Goal: Information Seeking & Learning: Learn about a topic

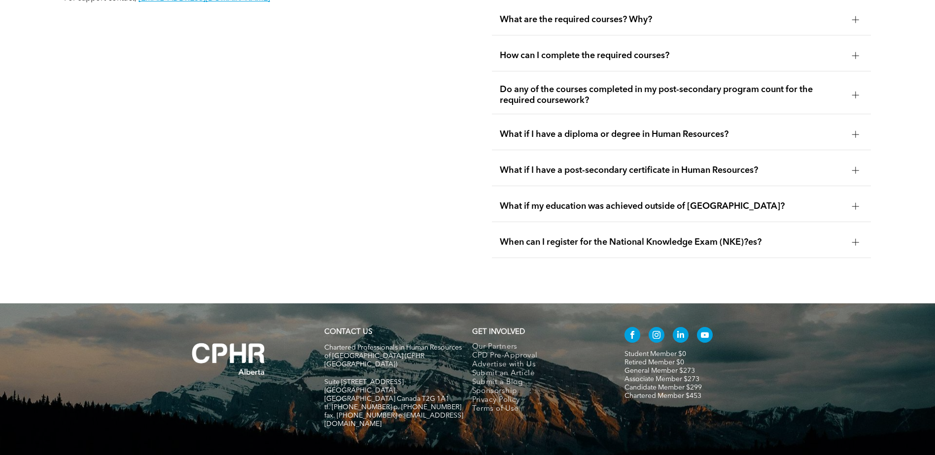
scroll to position [1891, 0]
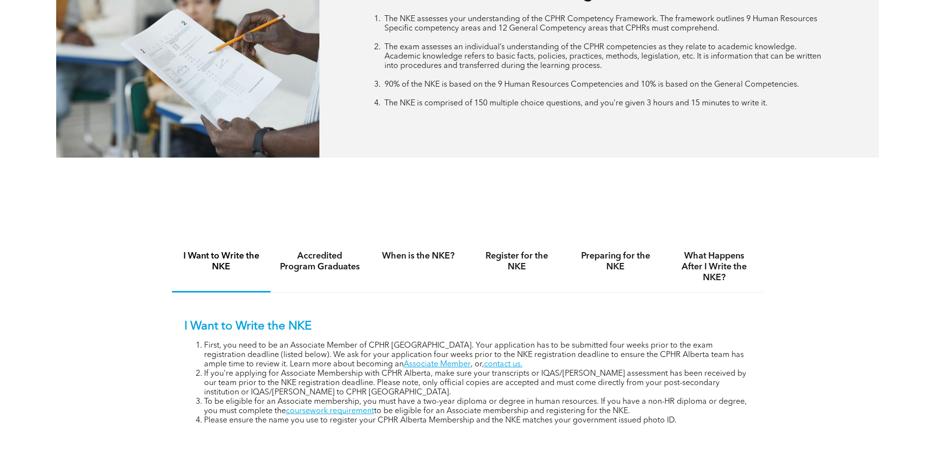
scroll to position [591, 0]
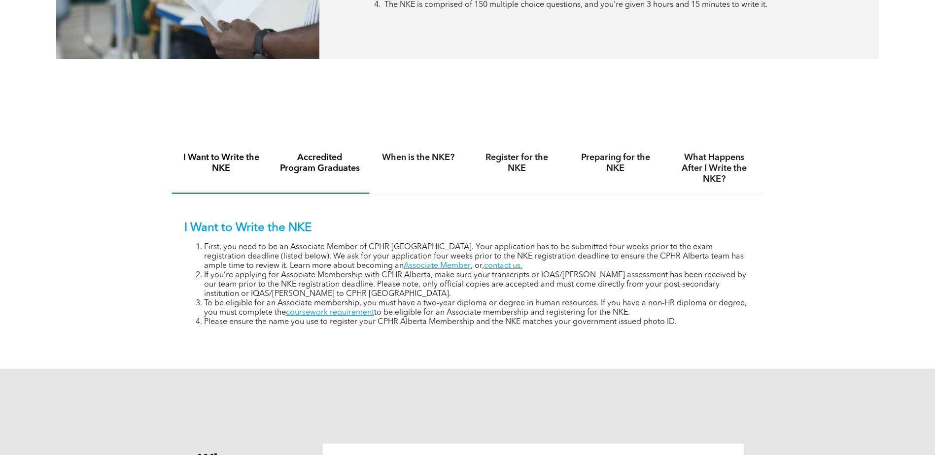
click at [322, 164] on h4 "Accredited Program Graduates" at bounding box center [319, 163] width 81 height 22
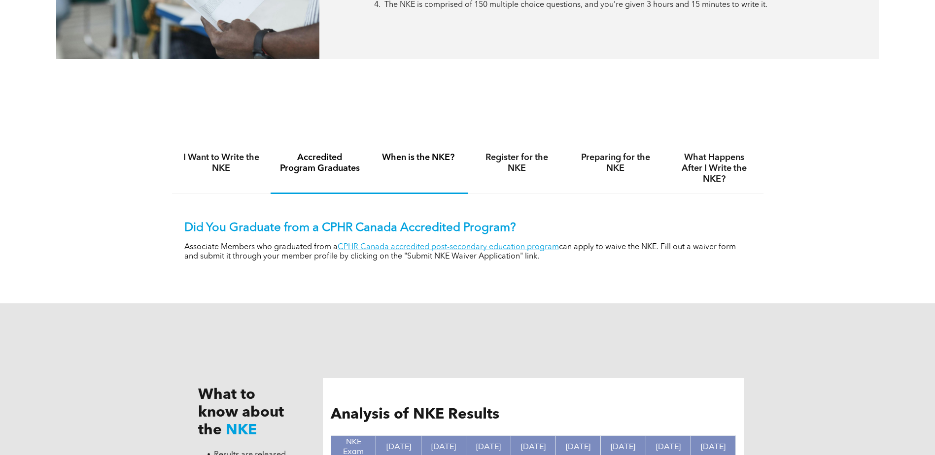
click at [431, 140] on div "I Want to Write the NKE Accredited Program Graduates When is the NKE? Register …" at bounding box center [467, 209] width 591 height 169
click at [428, 157] on h4 "When is the NKE?" at bounding box center [418, 157] width 81 height 11
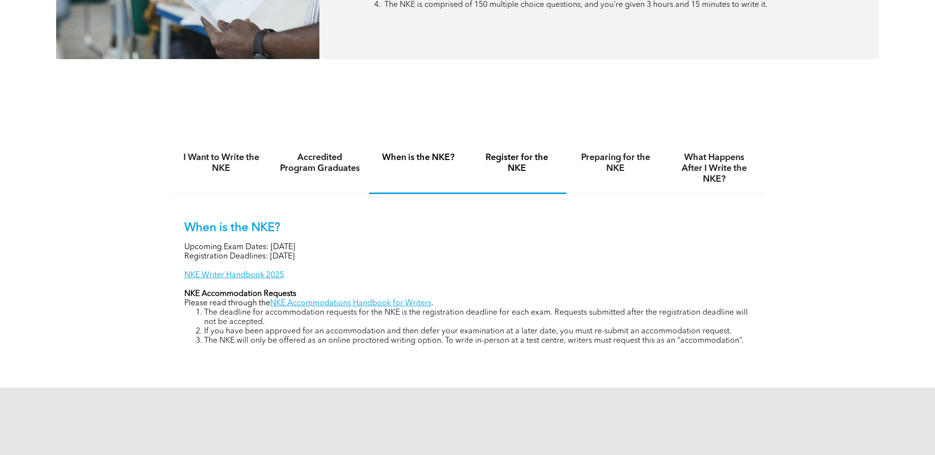
click at [501, 159] on h4 "Register for the NKE" at bounding box center [517, 163] width 81 height 22
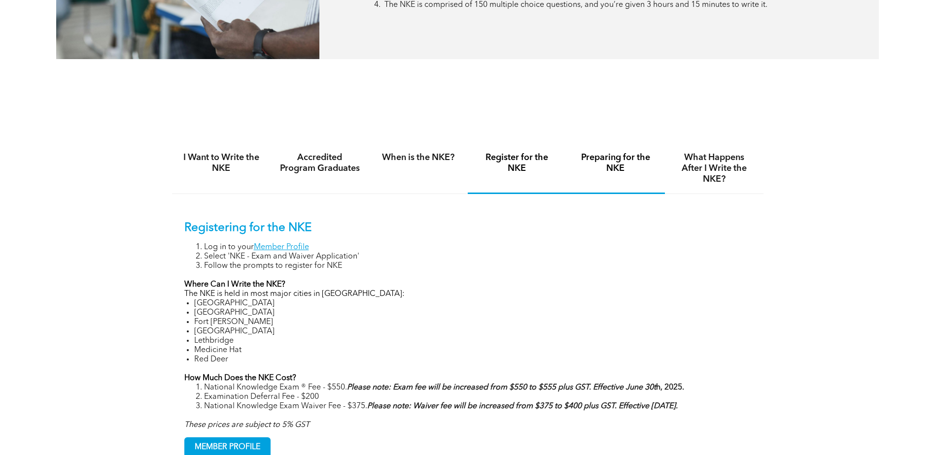
click at [600, 161] on h4 "Preparing for the NKE" at bounding box center [615, 163] width 81 height 22
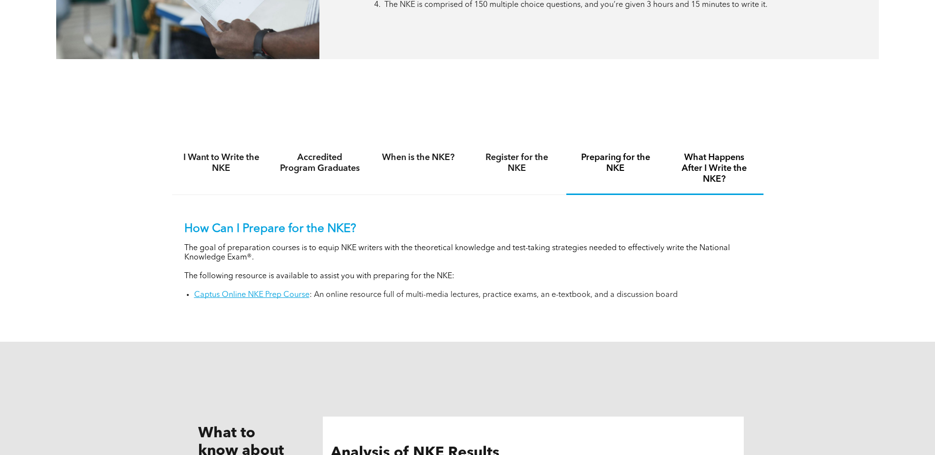
click at [716, 173] on h4 "What Happens After I Write the NKE?" at bounding box center [714, 168] width 81 height 33
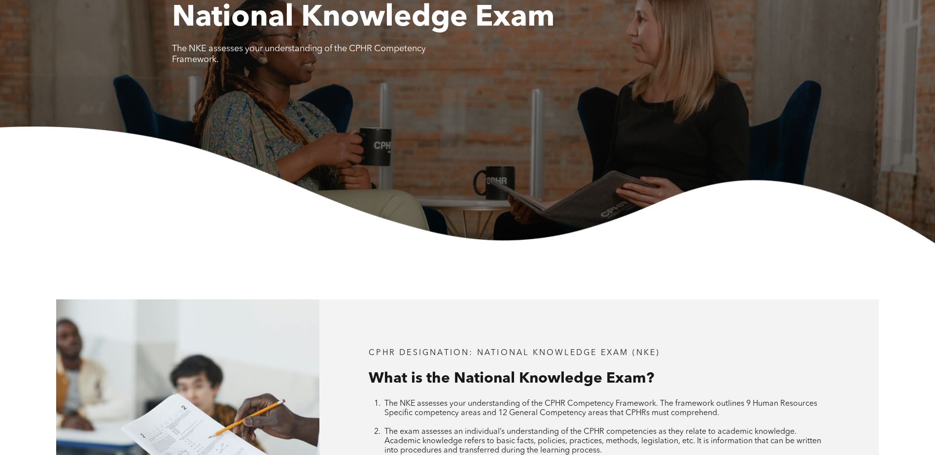
scroll to position [0, 0]
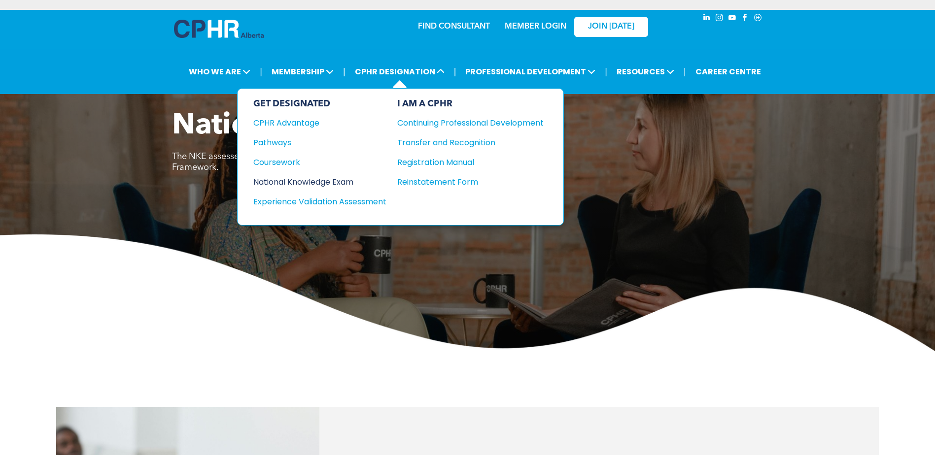
click at [337, 183] on div "National Knowledge Exam" at bounding box center [313, 182] width 120 height 12
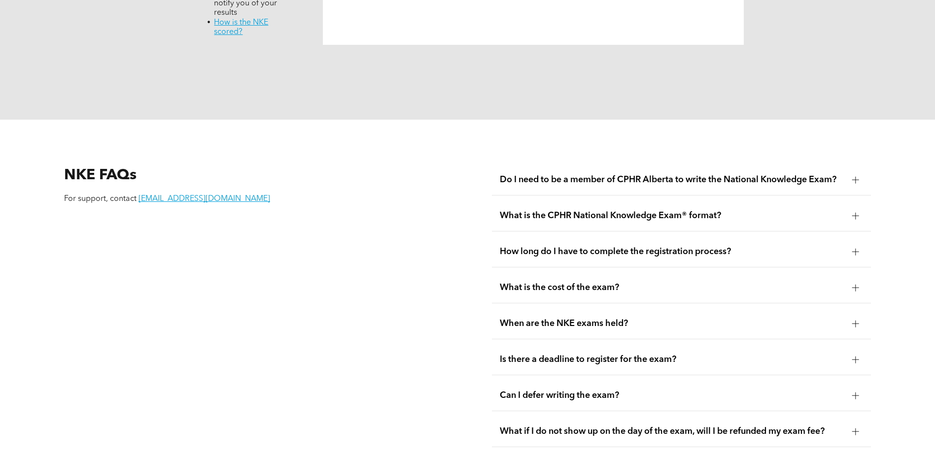
scroll to position [1380, 0]
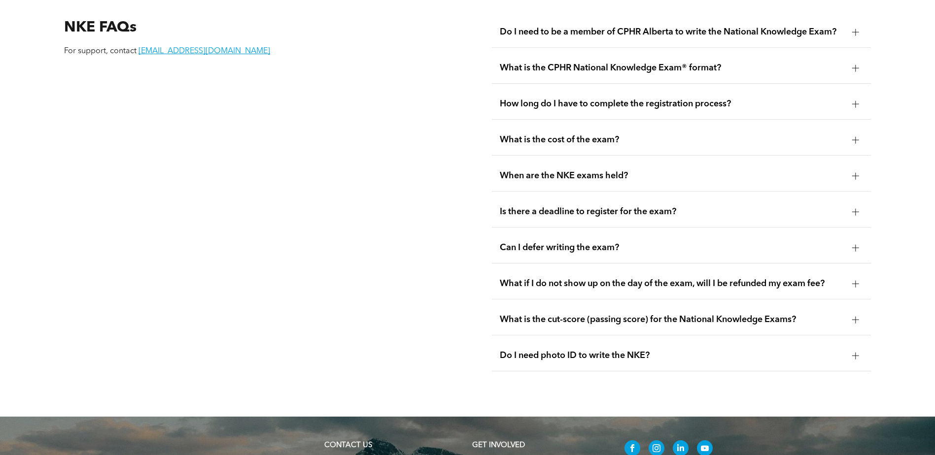
click at [648, 206] on span "Is there a deadline to register for the exam?" at bounding box center [672, 211] width 344 height 11
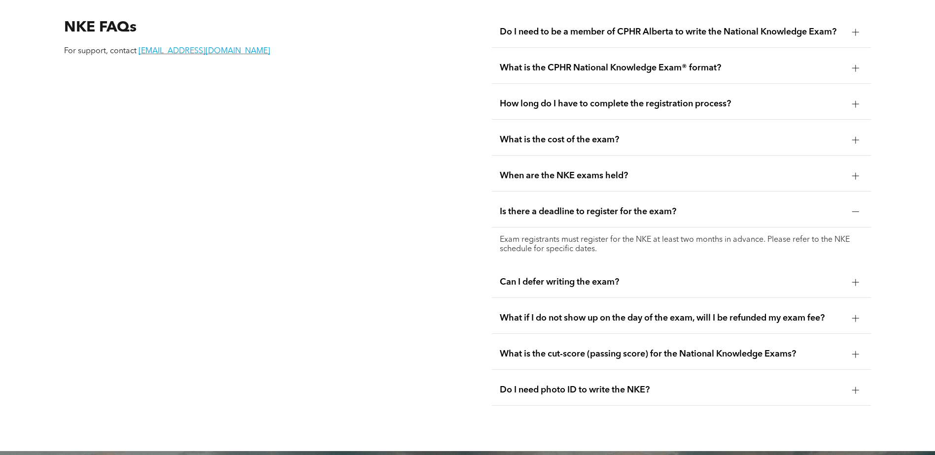
click at [653, 339] on div "What is the cut-score (passing score) for the National Knowledge Exams?" at bounding box center [681, 354] width 379 height 31
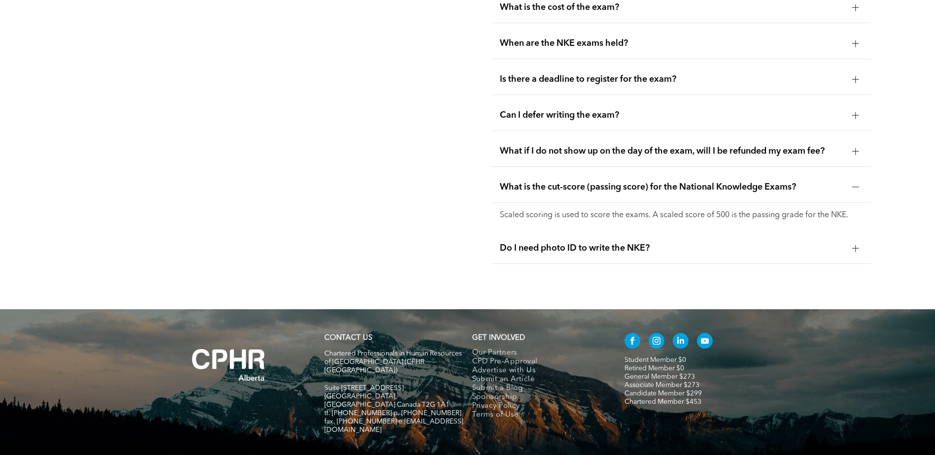
scroll to position [1534, 0]
